Goal: Information Seeking & Learning: Learn about a topic

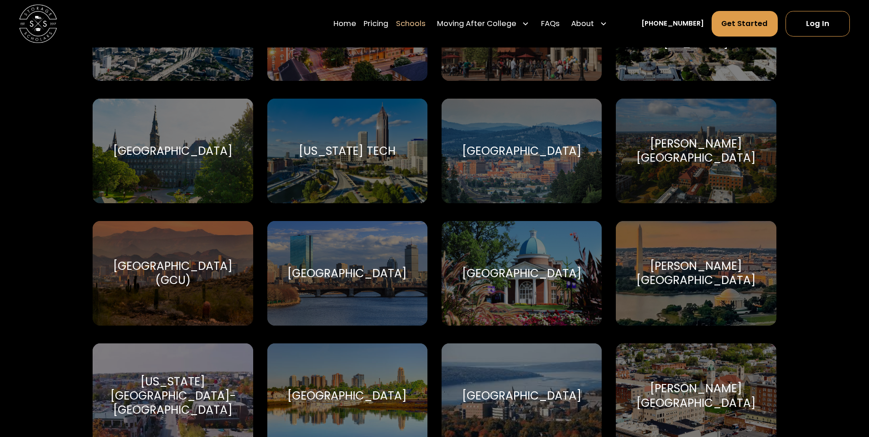
scroll to position [1871, 0]
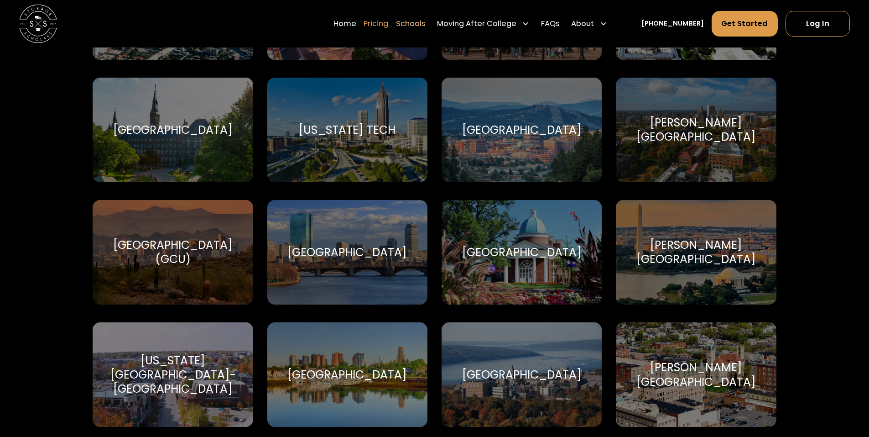
click at [384, 26] on link "Pricing" at bounding box center [376, 23] width 25 height 26
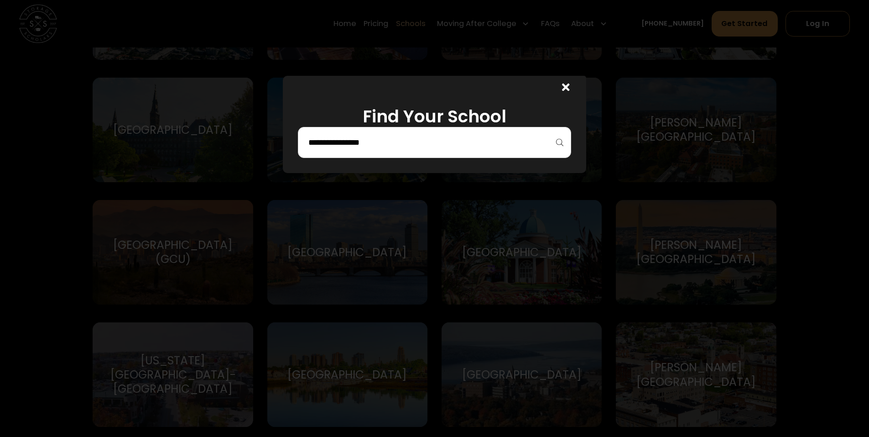
click at [568, 89] on icon at bounding box center [566, 87] width 8 height 8
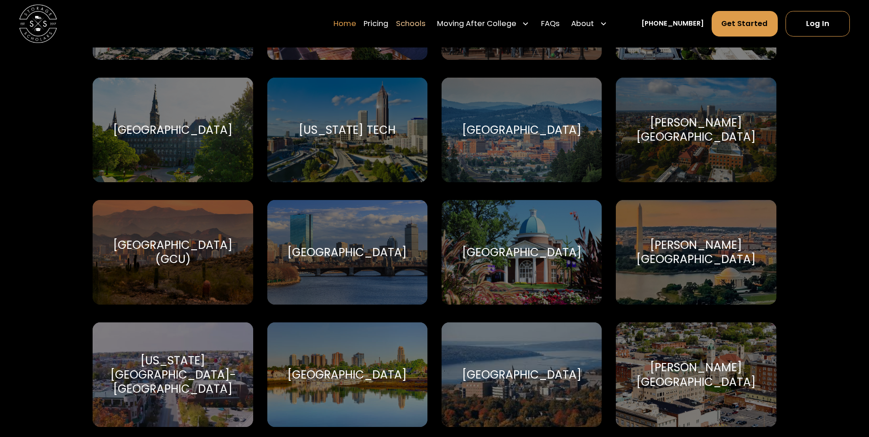
click at [356, 18] on link "Home" at bounding box center [345, 23] width 23 height 26
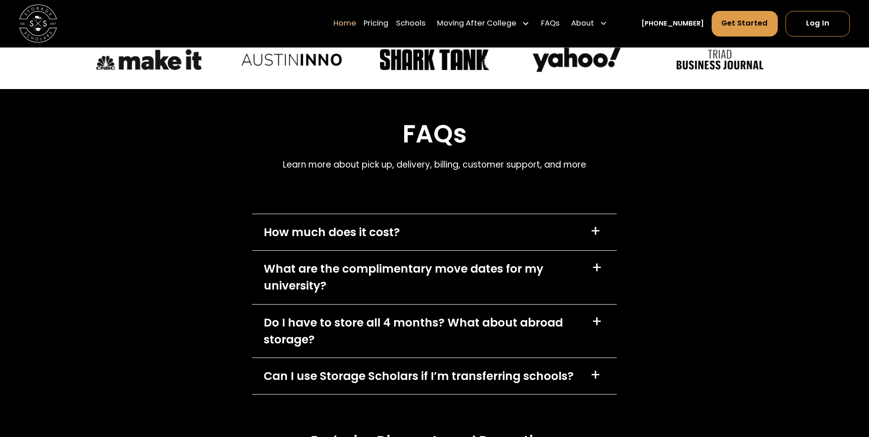
scroll to position [2738, 0]
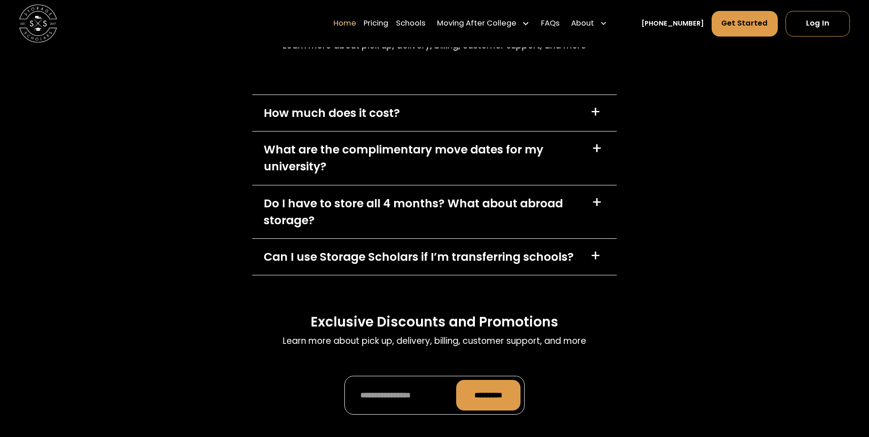
click at [396, 121] on div "How much does it cost?" at bounding box center [332, 112] width 136 height 17
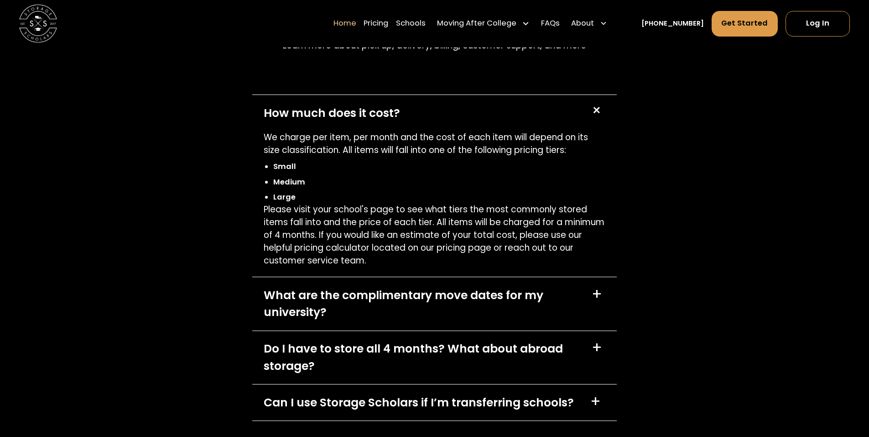
click at [396, 121] on div "How much does it cost?" at bounding box center [332, 112] width 136 height 17
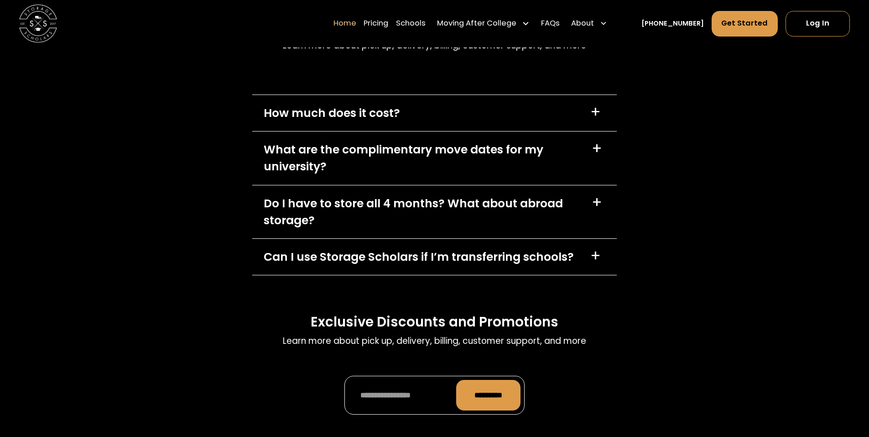
click at [407, 175] on div "What are the complimentary move dates for my university?" at bounding box center [422, 158] width 317 height 34
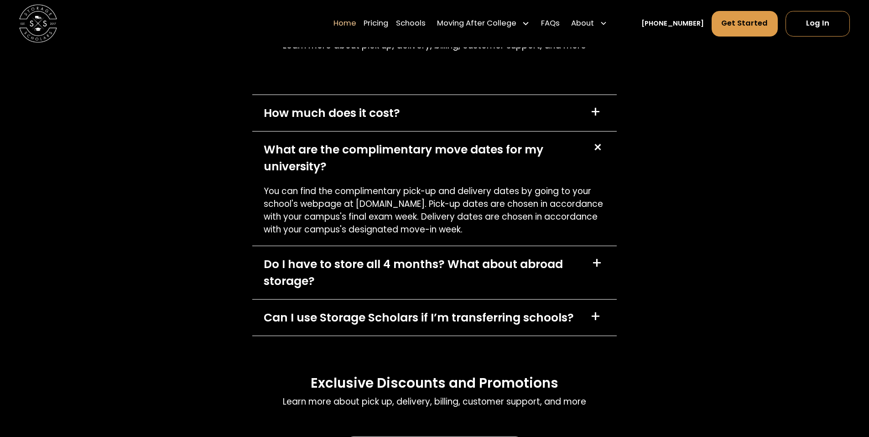
click at [407, 175] on div "What are the complimentary move dates for my university?" at bounding box center [422, 158] width 317 height 34
